Goal: Find specific page/section: Find specific page/section

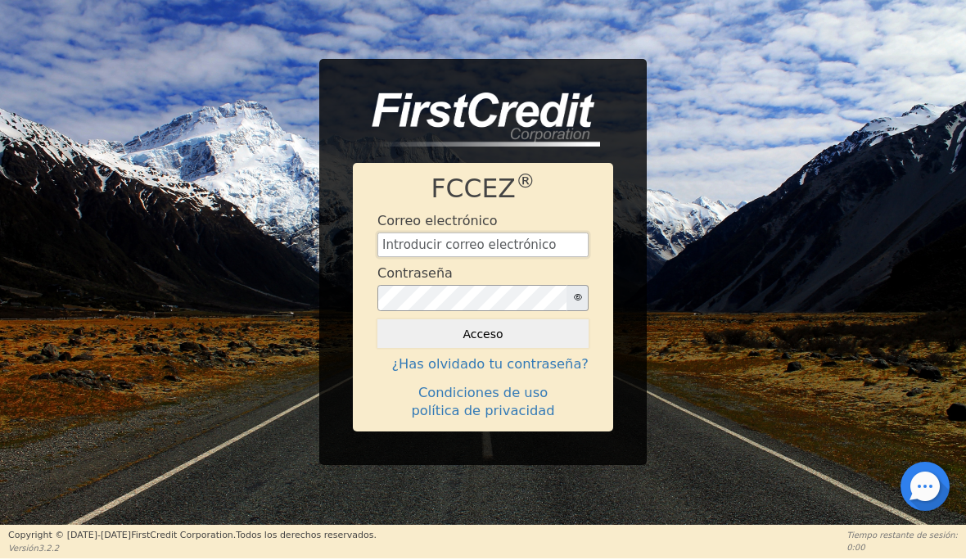
click at [501, 240] on input "text" at bounding box center [482, 244] width 211 height 25
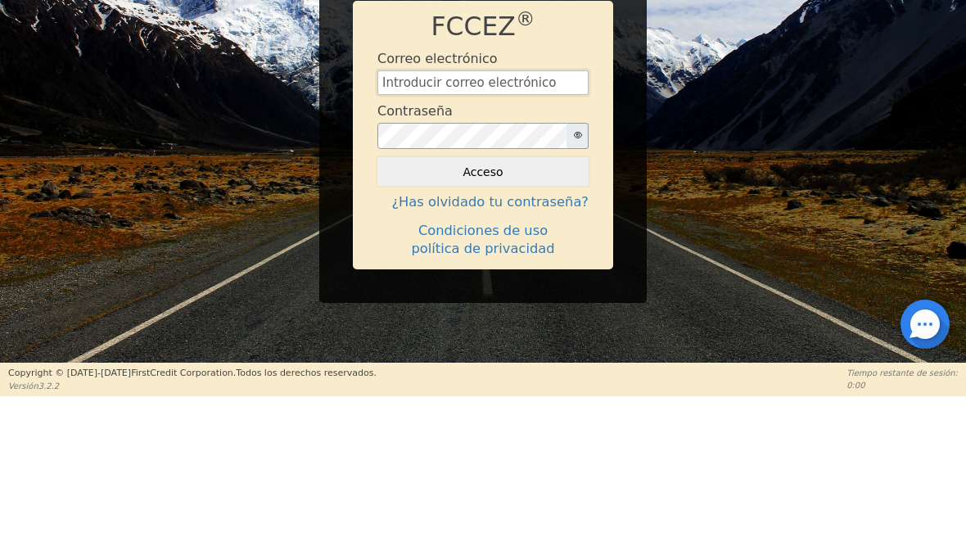
type input "[EMAIL_ADDRESS][DOMAIN_NAME]"
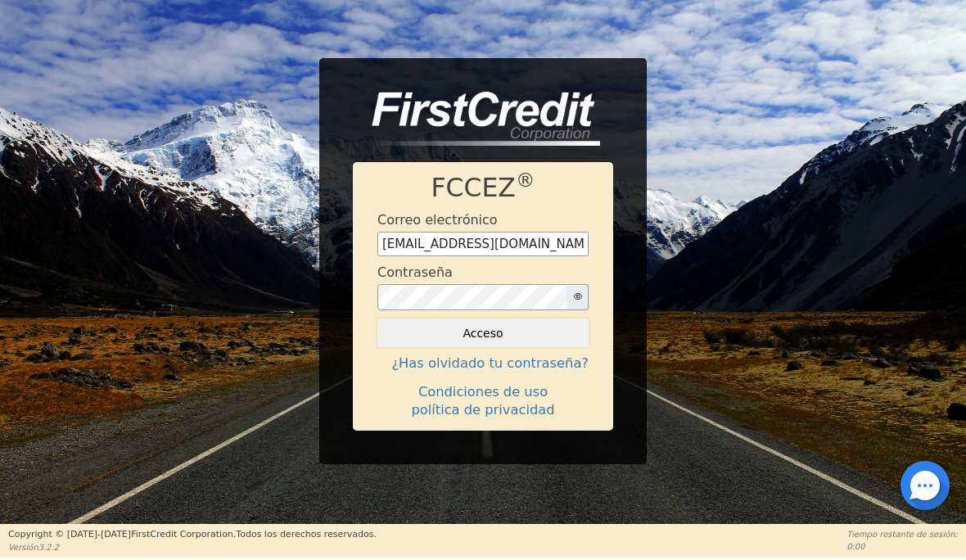
click at [539, 332] on button "Acceso" at bounding box center [482, 333] width 211 height 29
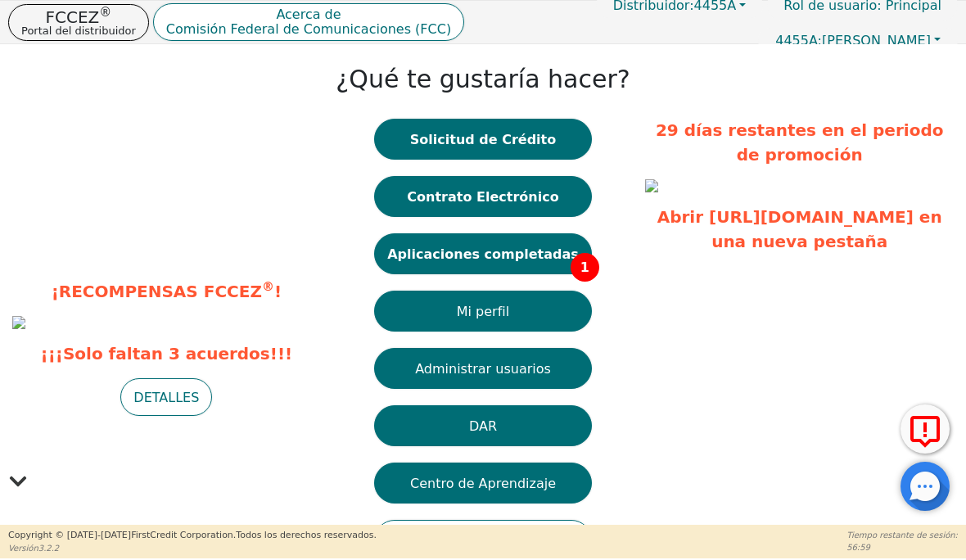
click at [475, 258] on font "Aplicaciones completadas" at bounding box center [483, 254] width 192 height 16
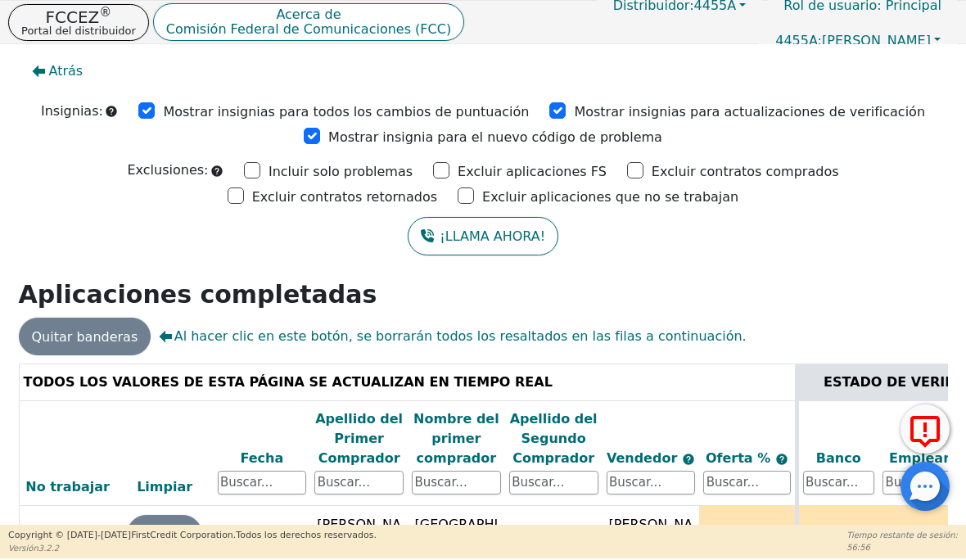
click at [65, 25] on font "Portal del distribuidor" at bounding box center [78, 31] width 115 height 12
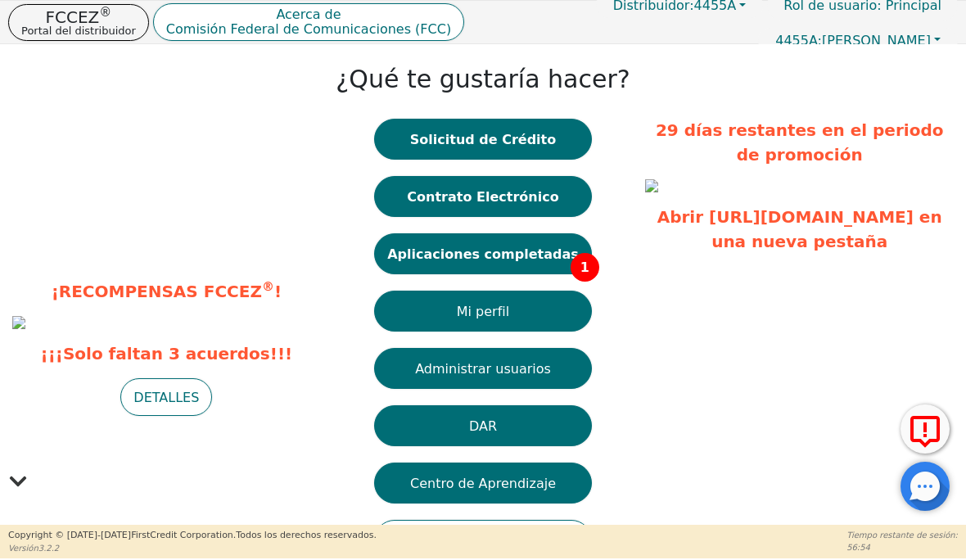
click at [446, 194] on font "Contrato Electrónico" at bounding box center [482, 196] width 151 height 16
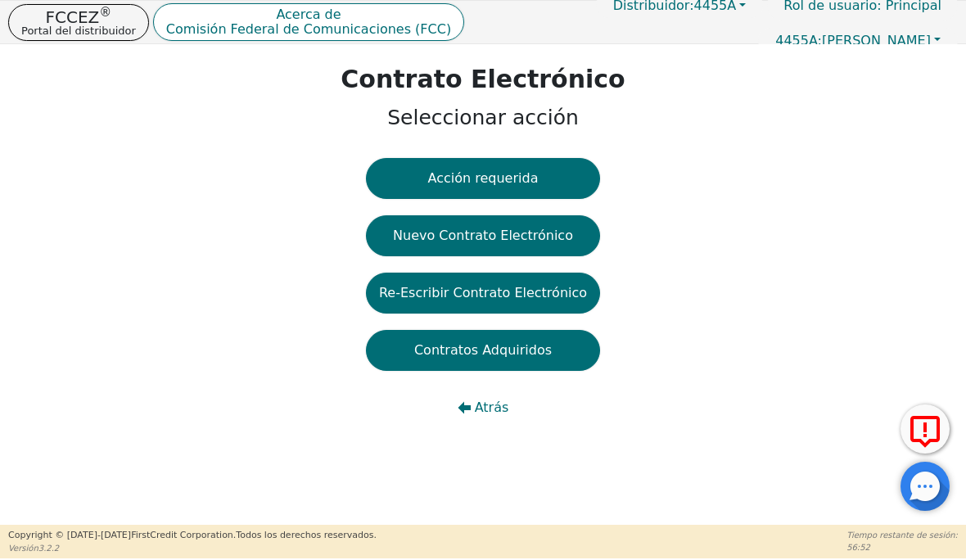
click at [74, 31] on font "Portal del distribuidor" at bounding box center [78, 31] width 115 height 12
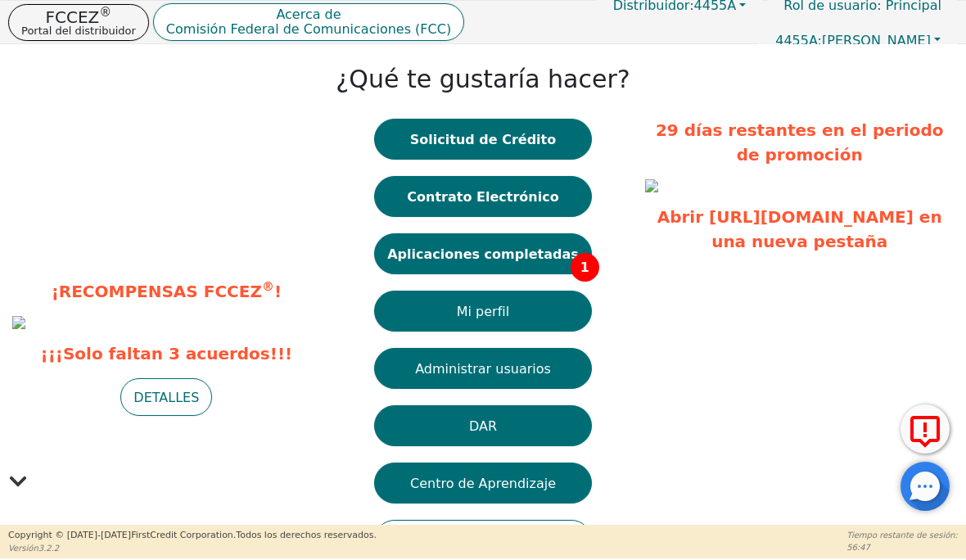
click at [475, 414] on button "DAR" at bounding box center [483, 425] width 218 height 41
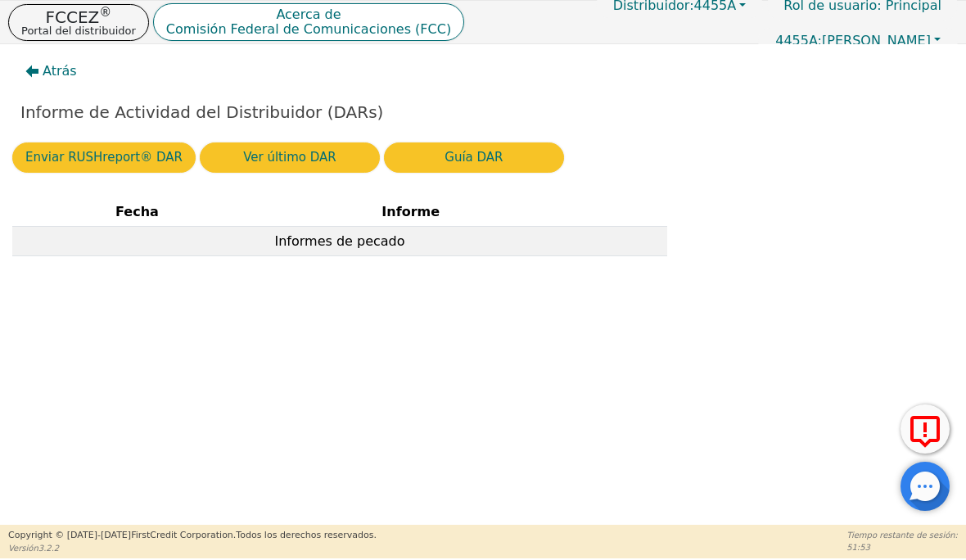
click at [530, 442] on div "Atrás Informe de Actividad del Distribuidor (DARs) Enviar RUSHreport® DAR Ver ú…" at bounding box center [483, 284] width 966 height 480
